Goal: Complete application form

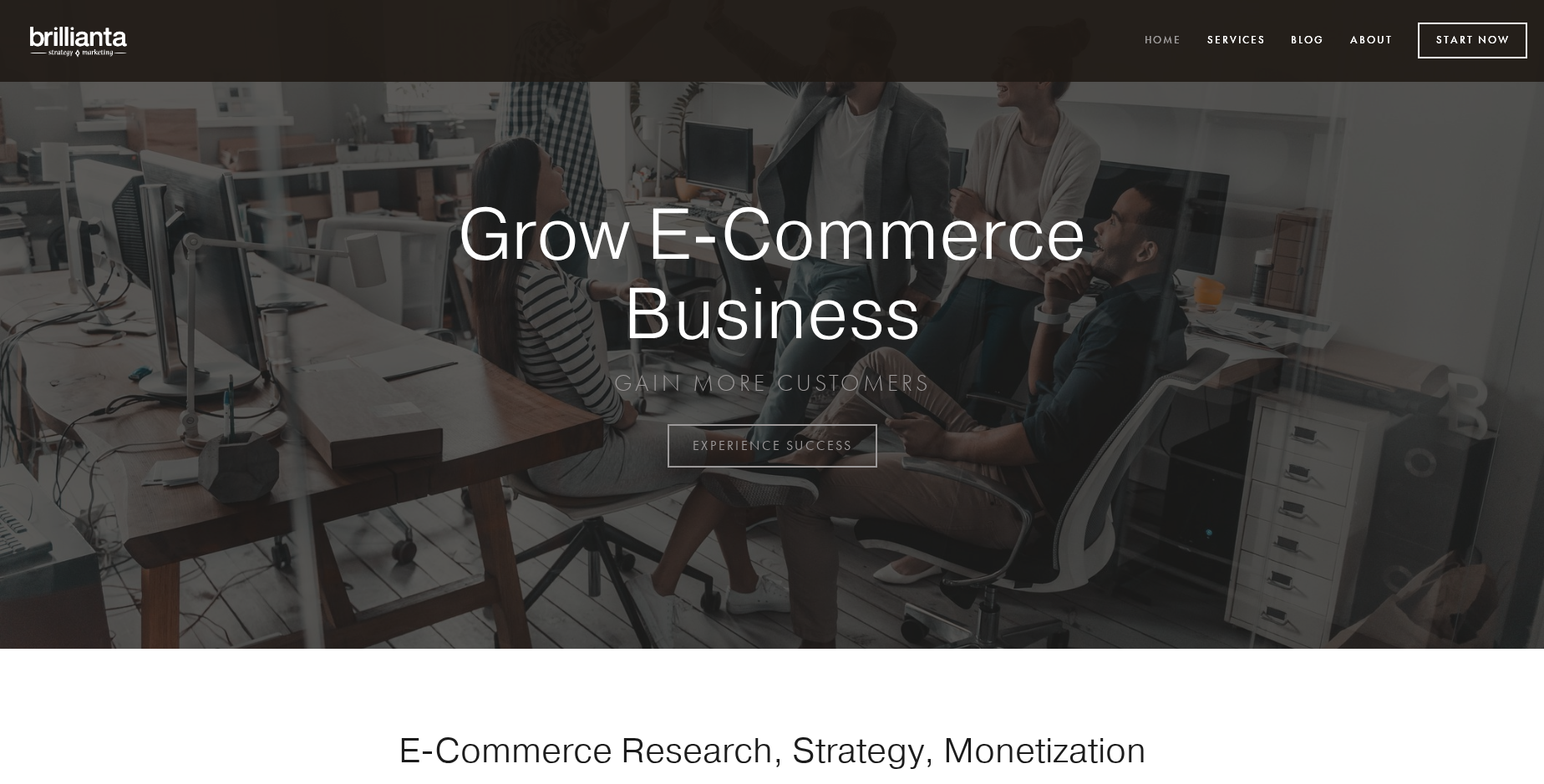
scroll to position [4378, 0]
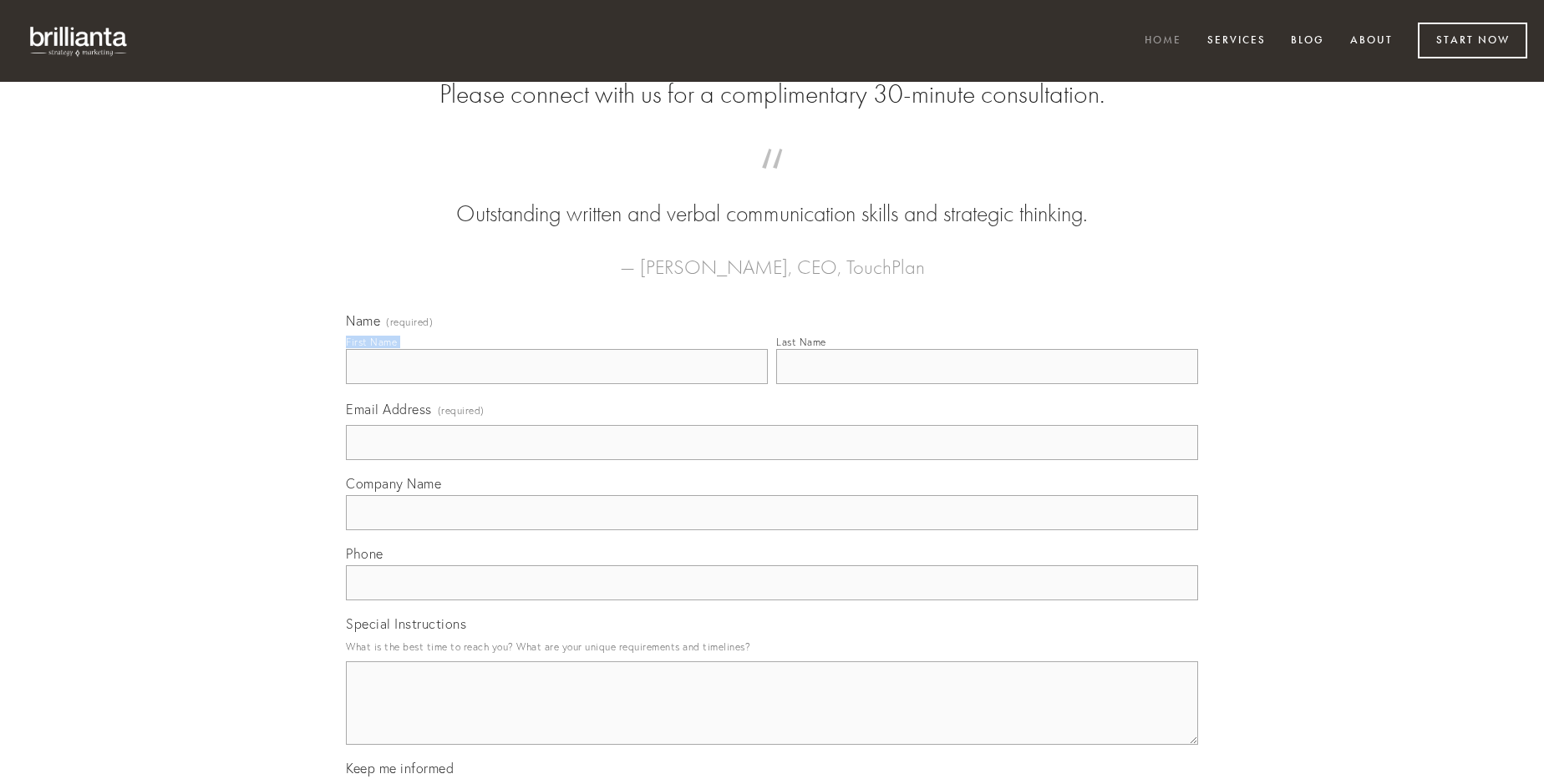
type input "[PERSON_NAME]"
click at [987, 384] on input "Last Name" at bounding box center [987, 366] width 422 height 35
type input "[PERSON_NAME]"
click at [772, 460] on input "Email Address (required)" at bounding box center [772, 442] width 852 height 35
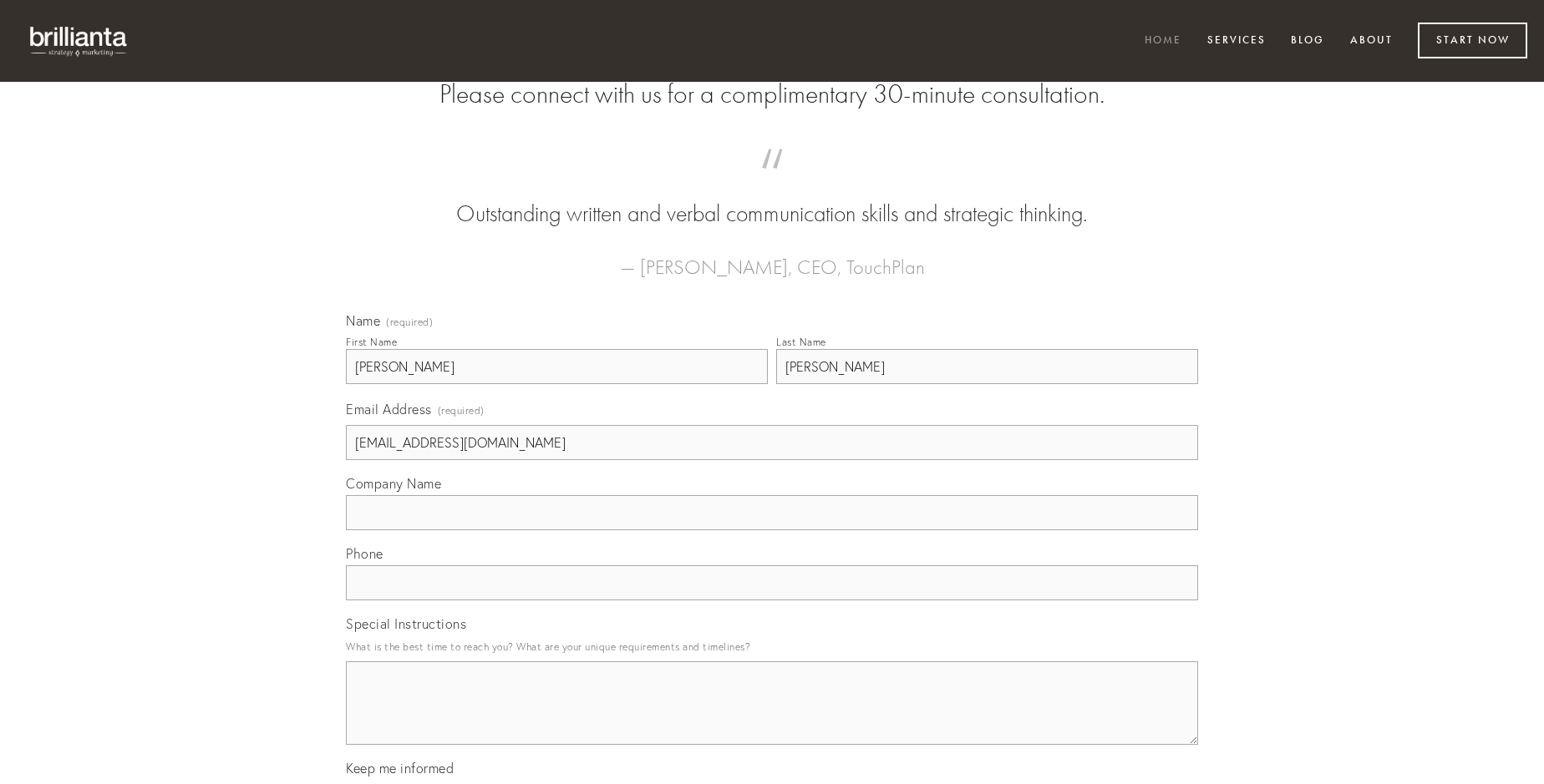
type input "[EMAIL_ADDRESS][DOMAIN_NAME]"
click at [772, 531] on input "Company Name" at bounding box center [772, 513] width 852 height 35
type input "vinum"
click at [772, 600] on input "text" at bounding box center [772, 582] width 852 height 35
click at [772, 718] on textarea "Special Instructions" at bounding box center [772, 703] width 852 height 84
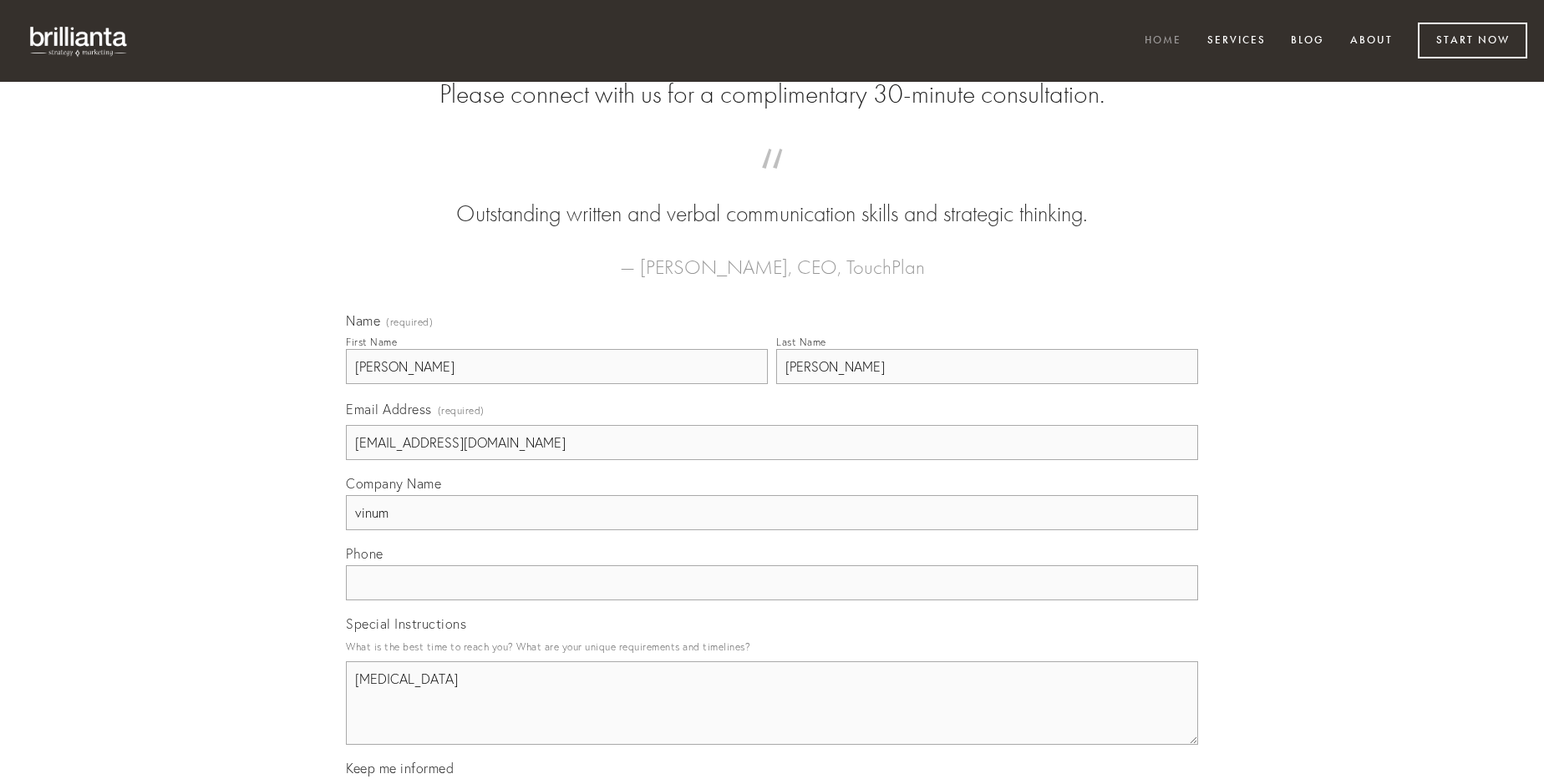
type textarea "[MEDICAL_DATA]"
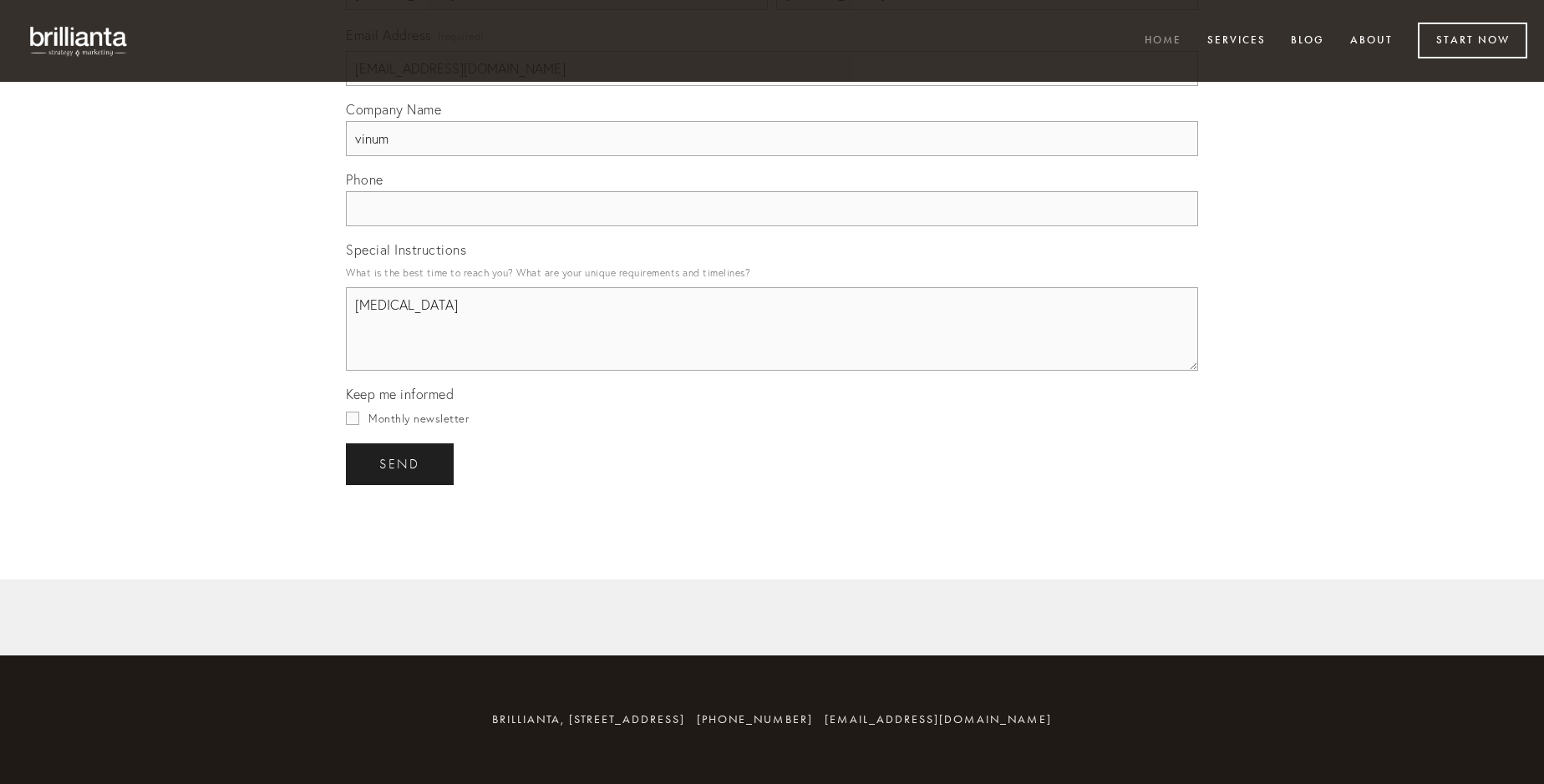
click at [401, 464] on span "send" at bounding box center [399, 465] width 41 height 15
